Goal: Find specific page/section: Find specific page/section

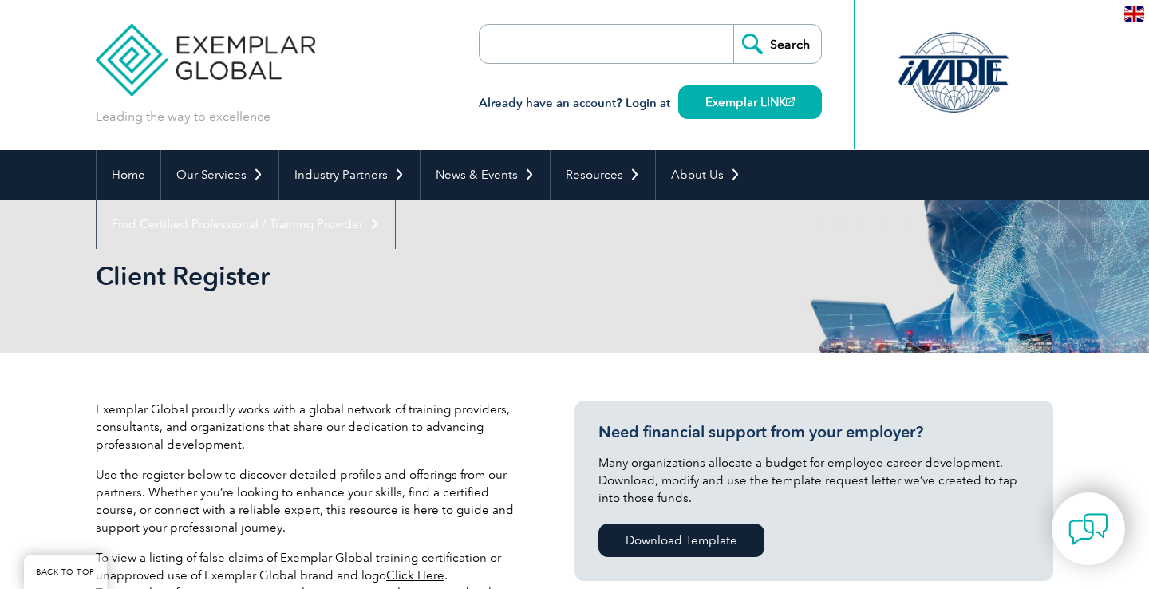
select select "[GEOGRAPHIC_DATA]"
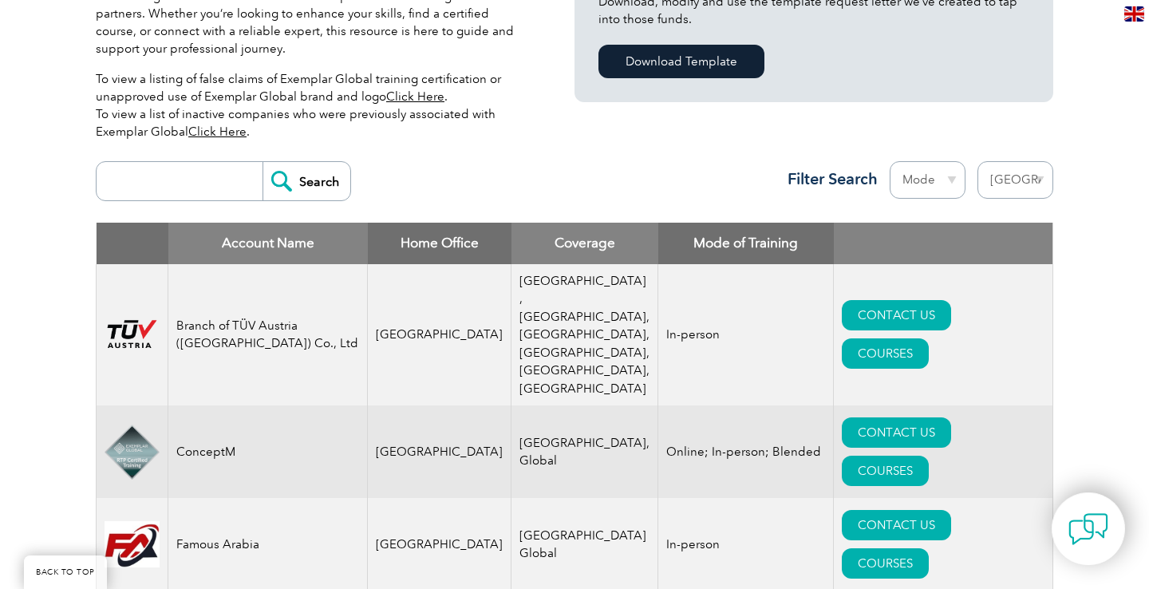
click at [1021, 189] on select "Region Australia Bahrain Bangladesh Brazil Canada Colombia Dominican Republic E…" at bounding box center [1016, 180] width 76 height 38
click at [304, 179] on input "Search" at bounding box center [307, 181] width 88 height 38
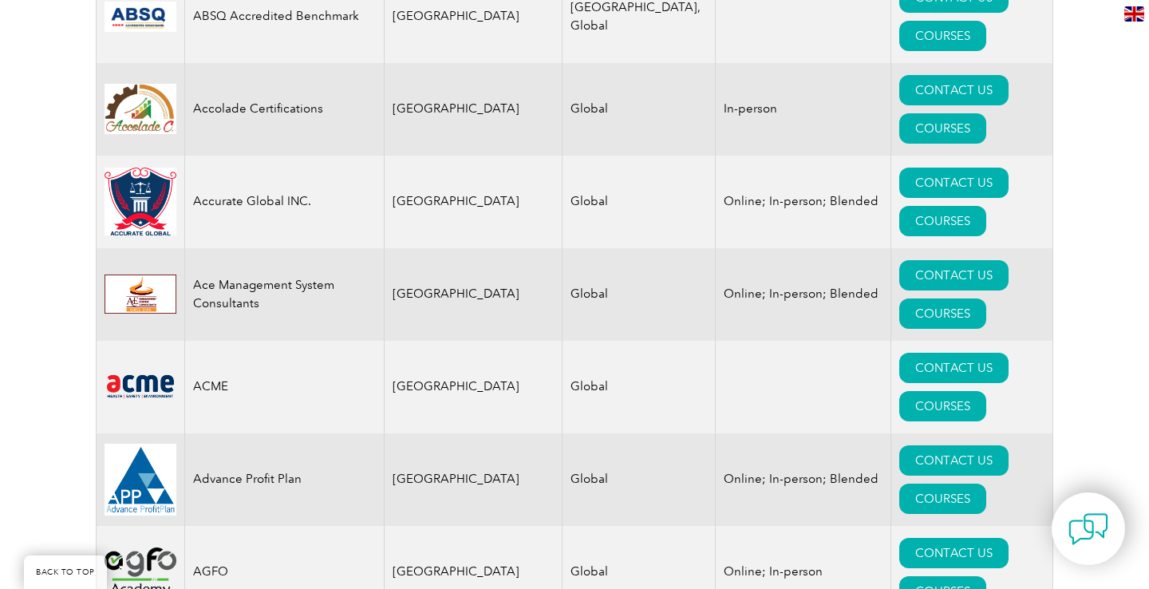
scroll to position [260, 0]
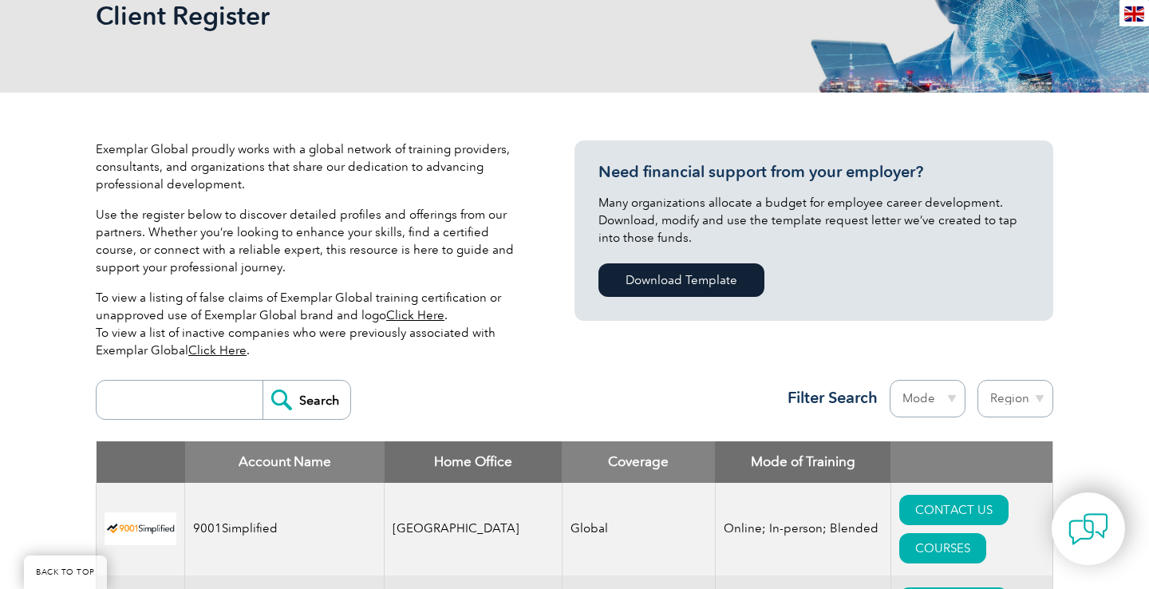
click at [1013, 396] on select "Region [GEOGRAPHIC_DATA] [GEOGRAPHIC_DATA] [GEOGRAPHIC_DATA] [GEOGRAPHIC_DATA] …" at bounding box center [1016, 399] width 76 height 38
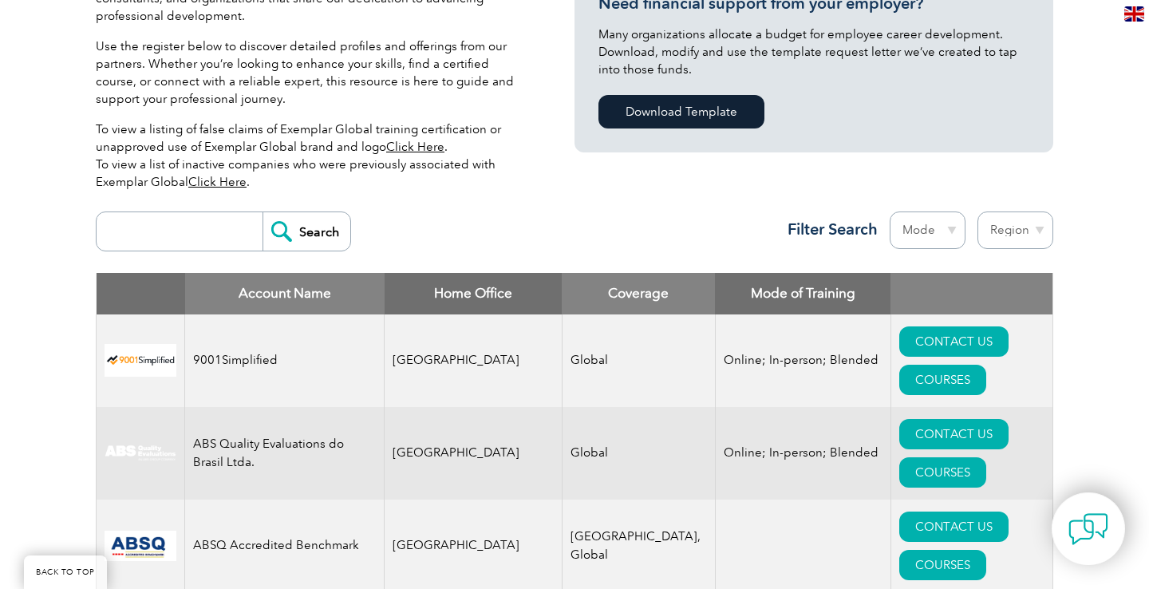
scroll to position [466, 0]
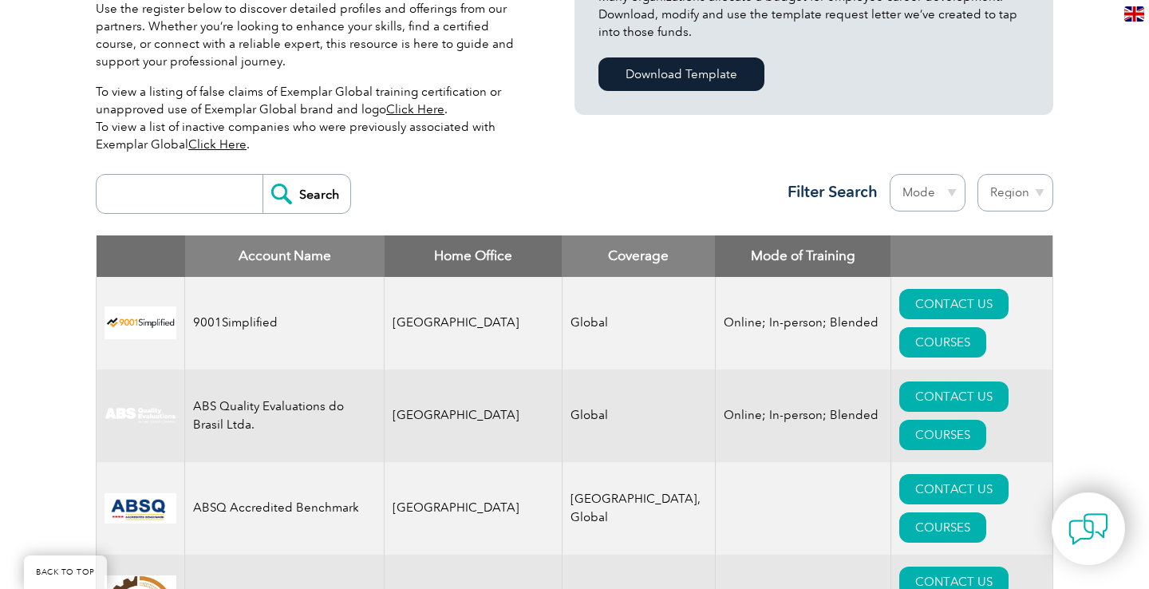
click at [1022, 197] on select "Region [GEOGRAPHIC_DATA] [GEOGRAPHIC_DATA] [GEOGRAPHIC_DATA] [GEOGRAPHIC_DATA] …" at bounding box center [1016, 193] width 76 height 38
select select "[GEOGRAPHIC_DATA]"
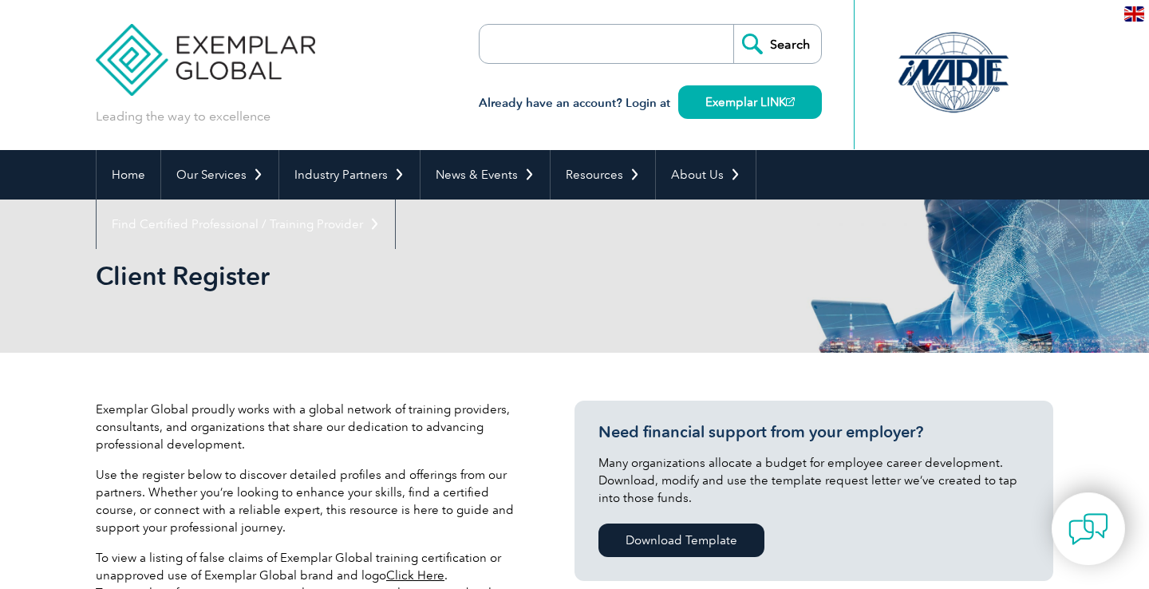
select select "[GEOGRAPHIC_DATA]"
